Goal: Task Accomplishment & Management: Manage account settings

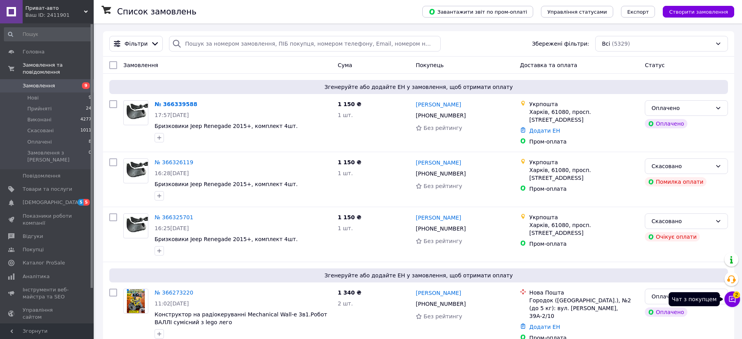
click at [732, 297] on icon at bounding box center [732, 300] width 8 height 8
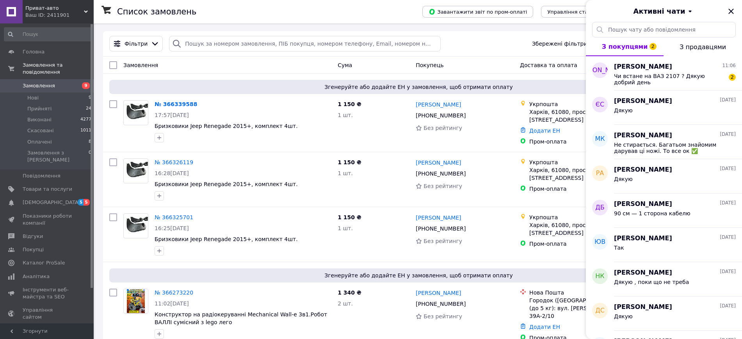
click at [476, 40] on div "Фільтри Збережені фільтри: Всі (5329)" at bounding box center [418, 44] width 625 height 16
click at [554, 20] on div "Завантажити звіт по пром-оплаті Управління статусами Експорт Створити замовлення" at bounding box center [571, 11] width 328 height 23
click at [734, 12] on icon "Закрити" at bounding box center [731, 11] width 9 height 9
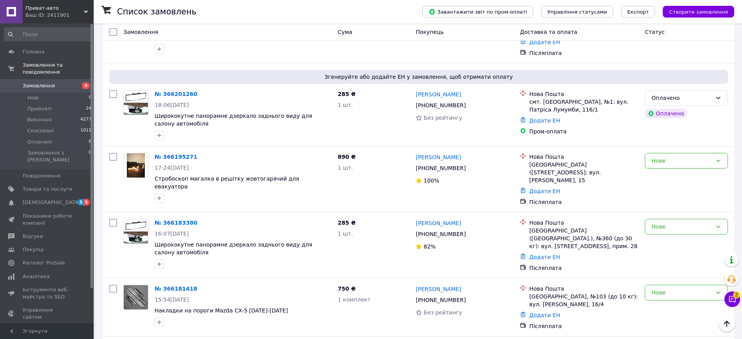
scroll to position [760, 0]
click at [47, 82] on span "Замовлення" at bounding box center [39, 85] width 32 height 7
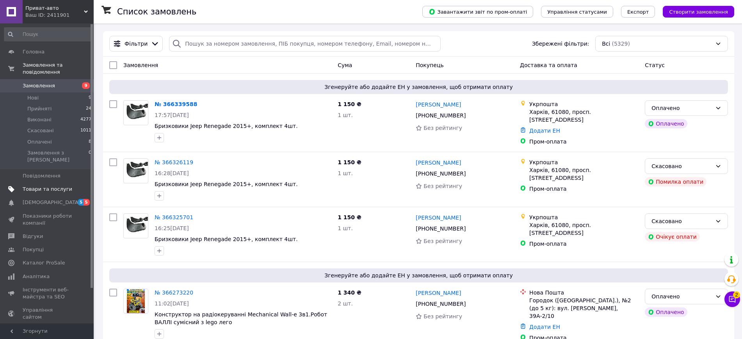
click at [52, 183] on link "Товари та послуги" at bounding box center [48, 189] width 96 height 13
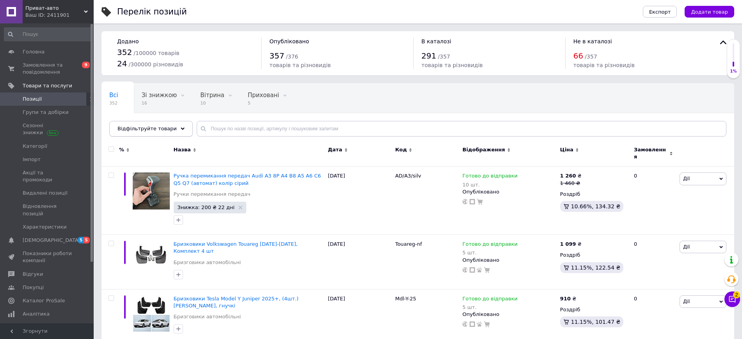
click at [165, 131] on span "Відфільтруйте товари" at bounding box center [147, 129] width 59 height 6
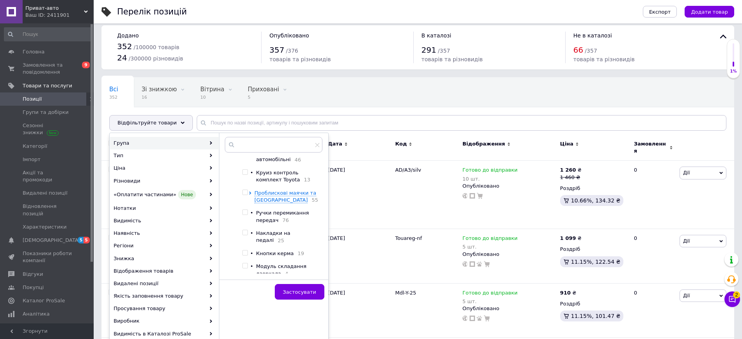
scroll to position [39, 0]
click at [245, 195] on input "checkbox" at bounding box center [244, 193] width 5 height 5
checkbox input "true"
click at [296, 290] on span "Застосувати" at bounding box center [299, 292] width 33 height 6
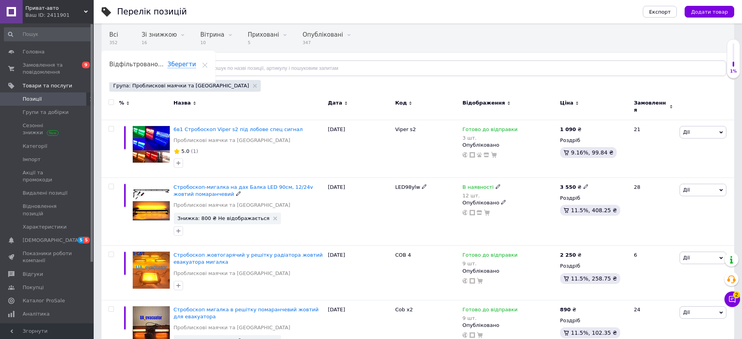
scroll to position [64, 0]
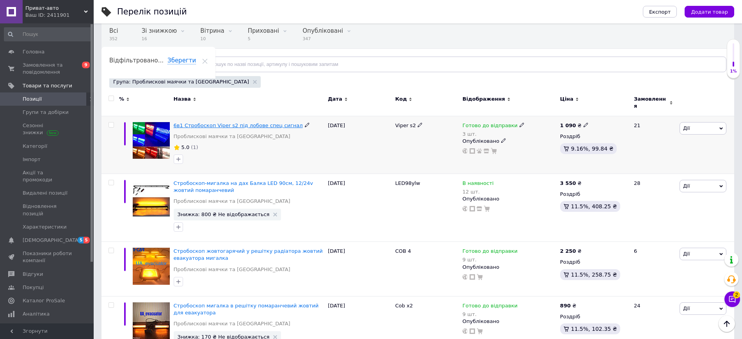
click at [262, 123] on span "6в1 Стробоскоп Viper s2 під лобове спец сигнал" at bounding box center [238, 126] width 129 height 6
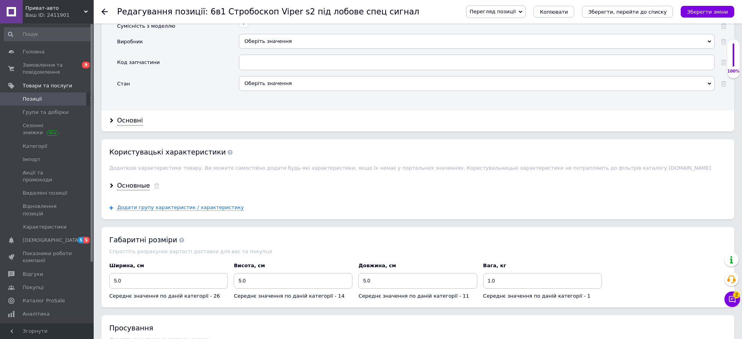
scroll to position [785, 0]
click at [131, 187] on div "Основные" at bounding box center [133, 186] width 33 height 9
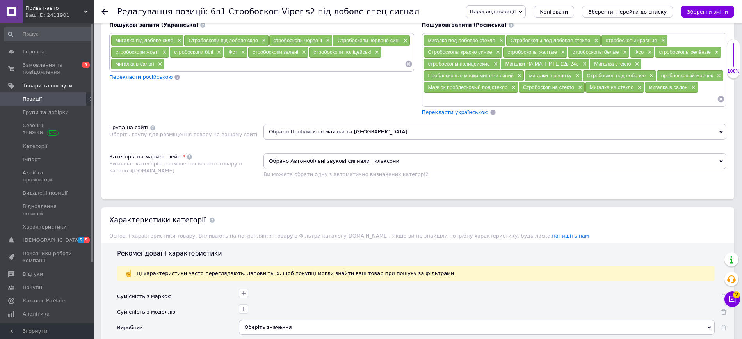
scroll to position [499, 0]
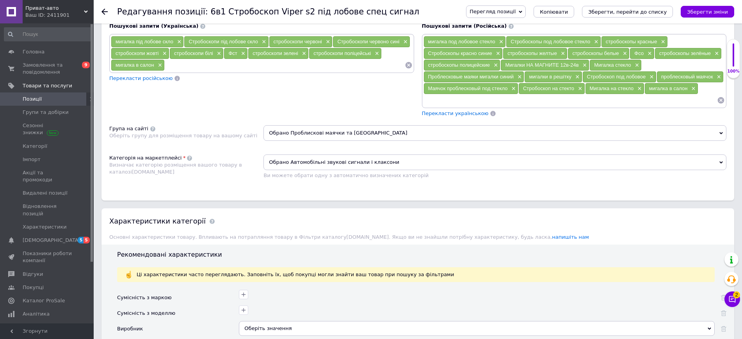
click at [329, 129] on span "Обрано Проблискові маячки та [GEOGRAPHIC_DATA]" at bounding box center [495, 133] width 463 height 16
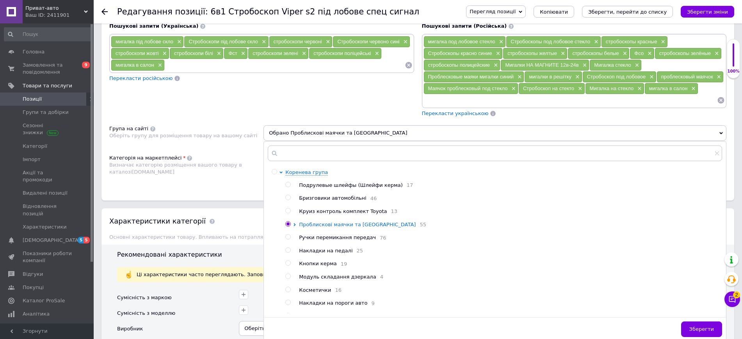
click at [295, 226] on icon at bounding box center [294, 224] width 3 height 3
click at [301, 266] on input "radio" at bounding box center [301, 263] width 5 height 5
radio input "true"
radio input "false"
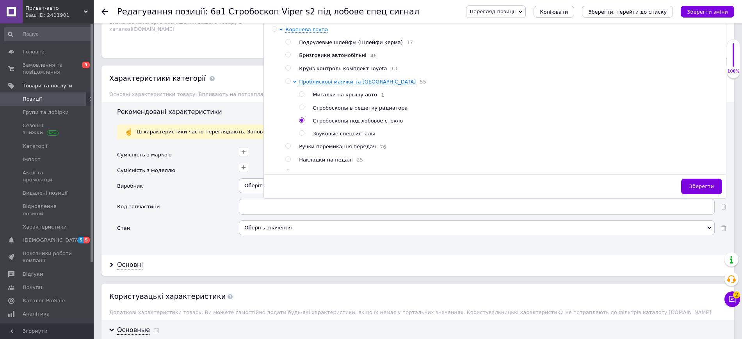
scroll to position [640, 0]
click at [706, 190] on span "Зберегти" at bounding box center [701, 188] width 25 height 6
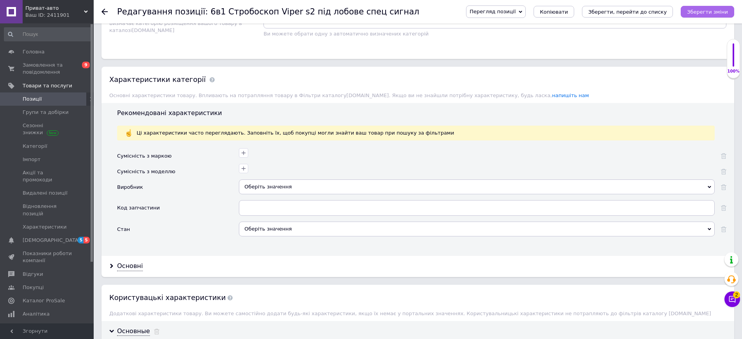
click at [696, 14] on icon "Зберегти зміни" at bounding box center [707, 12] width 41 height 6
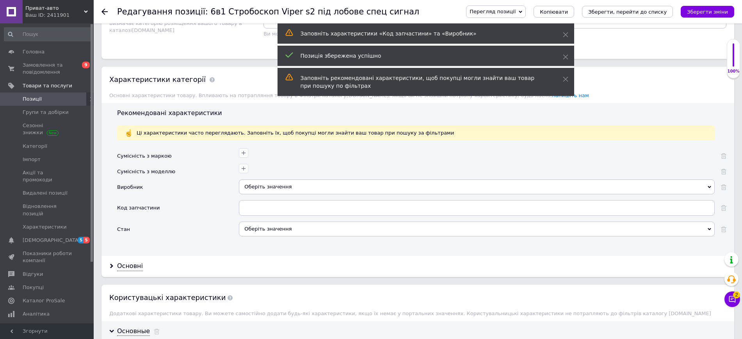
click at [102, 13] on icon at bounding box center [105, 12] width 6 height 6
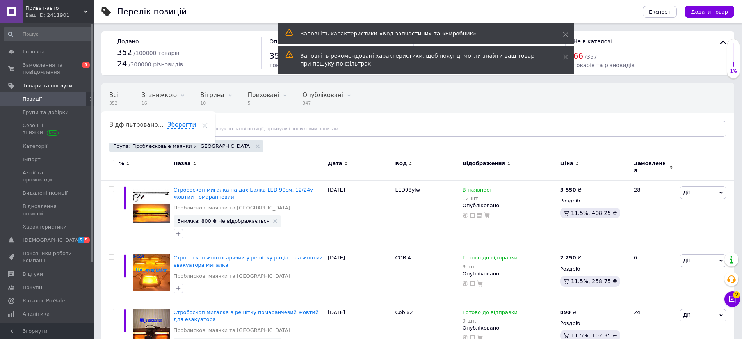
click at [73, 11] on span "Приват-авто" at bounding box center [54, 8] width 59 height 7
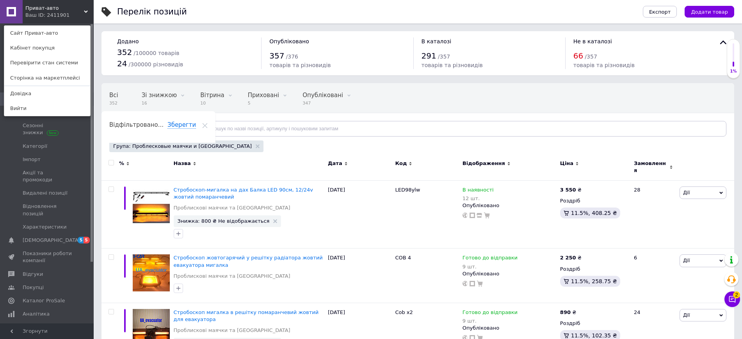
click at [274, 151] on div "Група: Проблесковые маячки и [GEOGRAPHIC_DATA]" at bounding box center [416, 148] width 619 height 14
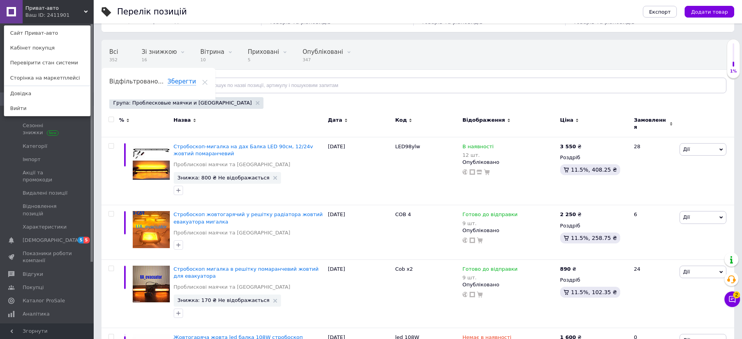
scroll to position [45, 0]
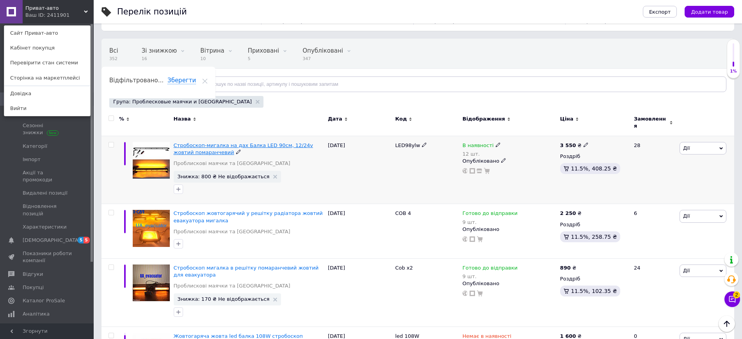
click at [270, 142] on span "Стробоскоп-мигалка на дах Балка LED 90см, 12/24v жовтий помаранчевий" at bounding box center [243, 148] width 139 height 13
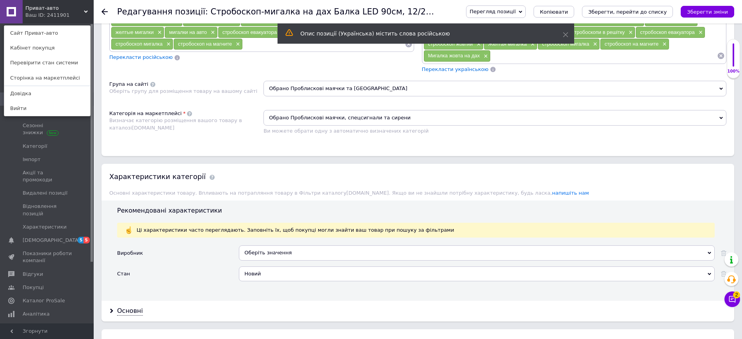
scroll to position [533, 0]
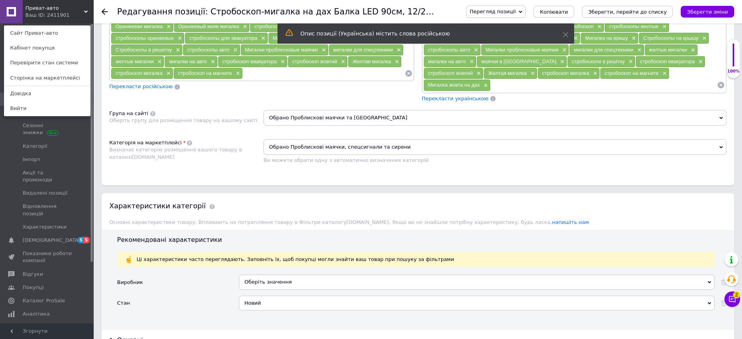
click at [331, 146] on span "Обрано Проблискові маячки, спецсигнали та сирени" at bounding box center [495, 147] width 463 height 16
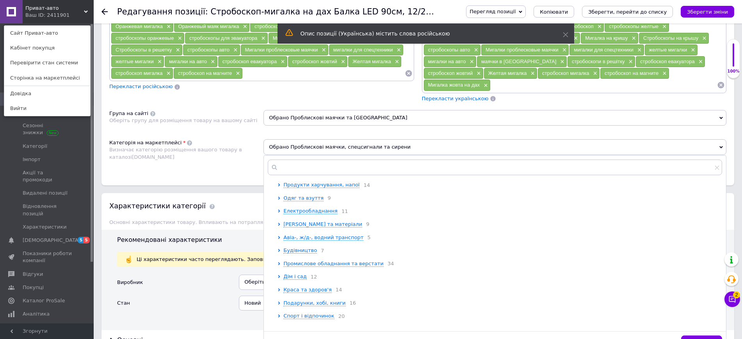
scroll to position [0, 0]
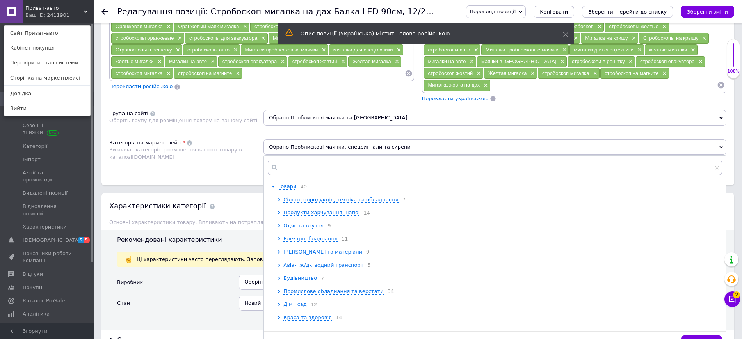
click at [340, 114] on span "Обрано Проблискові маячки та [GEOGRAPHIC_DATA]" at bounding box center [495, 118] width 463 height 16
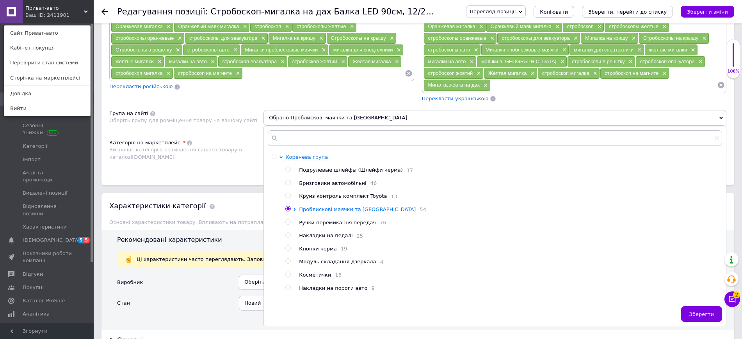
click at [295, 211] on icon at bounding box center [295, 209] width 2 height 3
click at [346, 226] on span "Мигалки на крышу авто" at bounding box center [345, 223] width 64 height 6
radio input "false"
radio input "true"
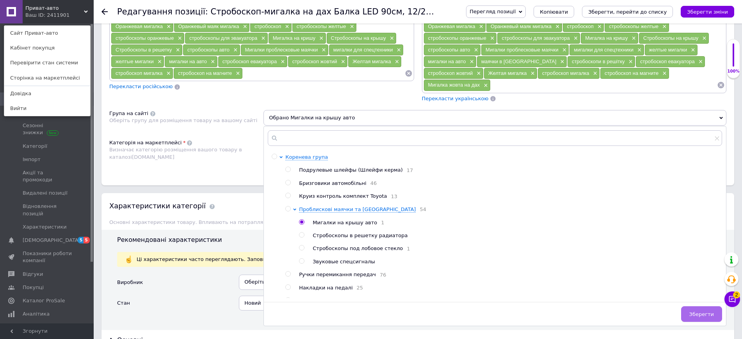
click at [705, 313] on span "Зберегти" at bounding box center [701, 315] width 25 height 6
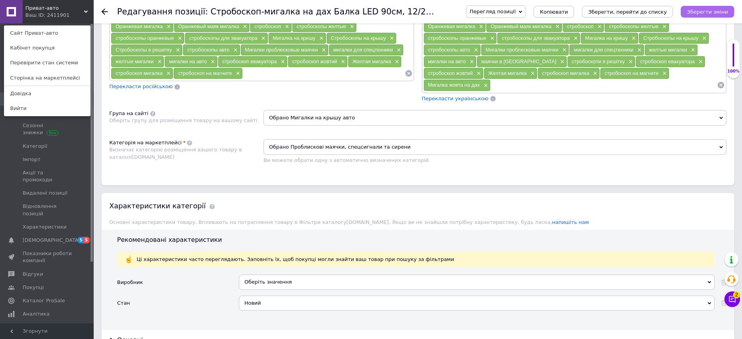
click at [705, 13] on icon "Зберегти зміни" at bounding box center [707, 12] width 41 height 6
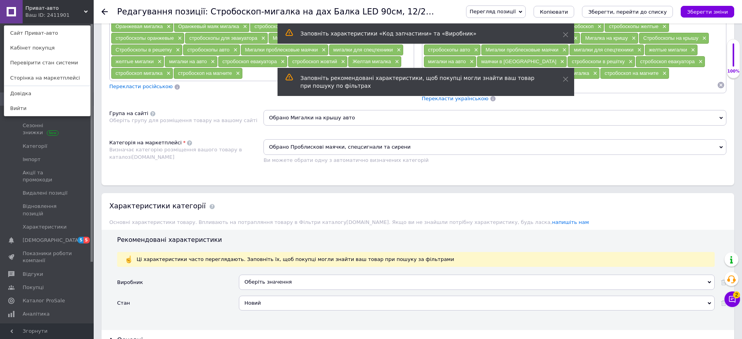
click at [103, 11] on use at bounding box center [105, 12] width 6 height 6
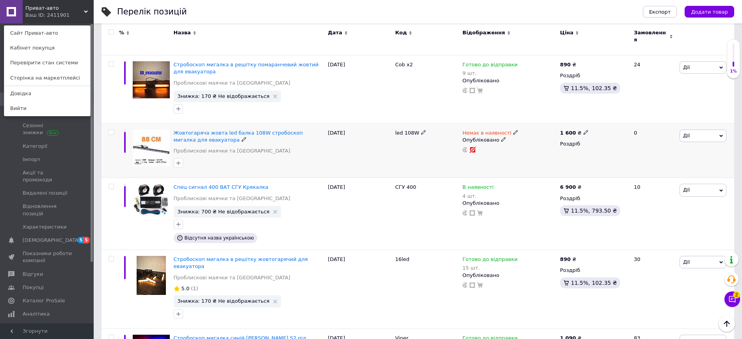
scroll to position [183, 0]
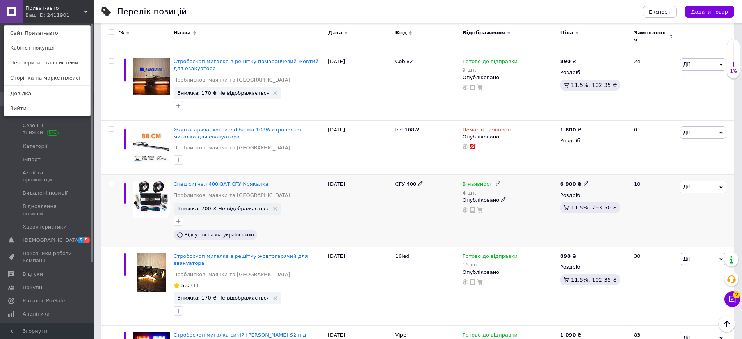
click at [685, 184] on span "Дії" at bounding box center [686, 187] width 7 height 6
click at [186, 181] on span "Спец сигнал 400 ВАТ СГУ Крякалка" at bounding box center [221, 184] width 95 height 6
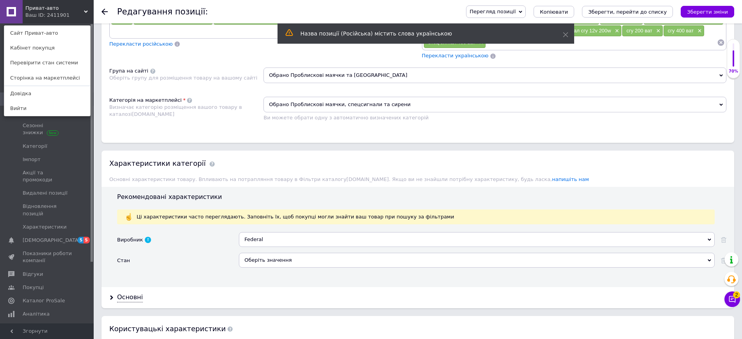
scroll to position [529, 0]
click at [335, 73] on span "Обрано Проблискові маячки та [GEOGRAPHIC_DATA]" at bounding box center [495, 76] width 463 height 16
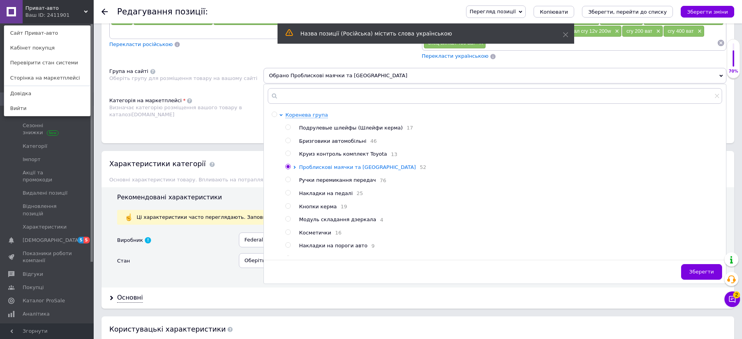
click at [296, 169] on icon at bounding box center [294, 167] width 3 height 3
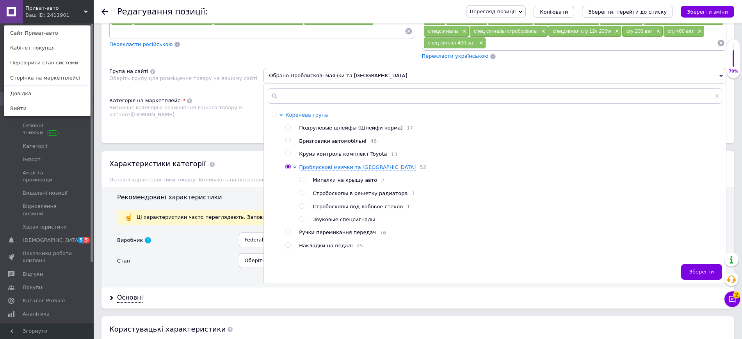
click at [301, 222] on input "radio" at bounding box center [301, 219] width 5 height 5
radio input "true"
radio input "false"
click at [701, 274] on span "Зберегти" at bounding box center [701, 272] width 25 height 6
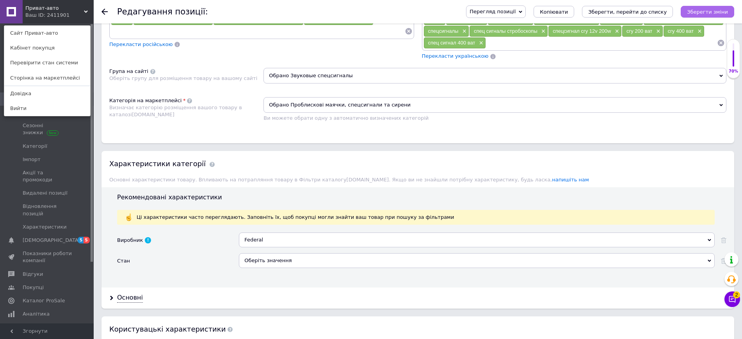
click at [721, 15] on button "Зберегти зміни" at bounding box center [707, 12] width 53 height 12
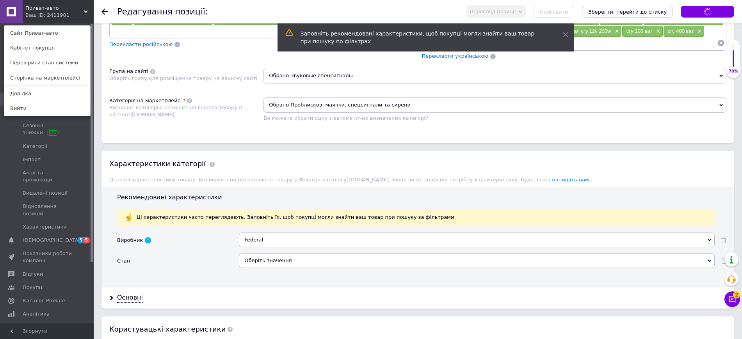
type input "Спец сигнал 400 ВАТ СГУ Крикалка"
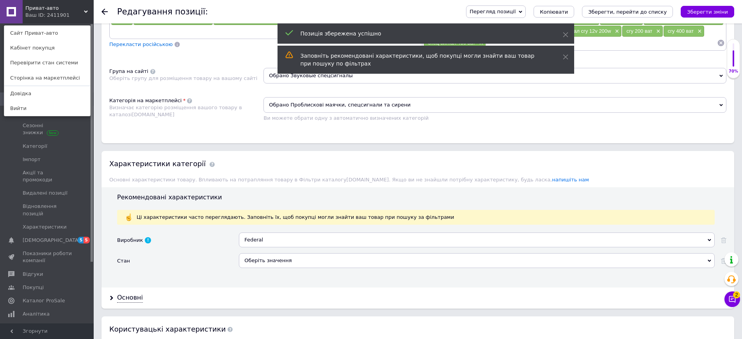
click at [107, 14] on icon at bounding box center [105, 12] width 6 height 6
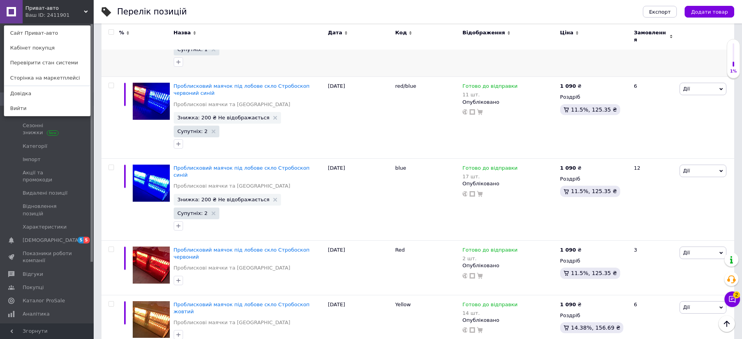
scroll to position [390, 0]
